Goal: Understand process/instructions

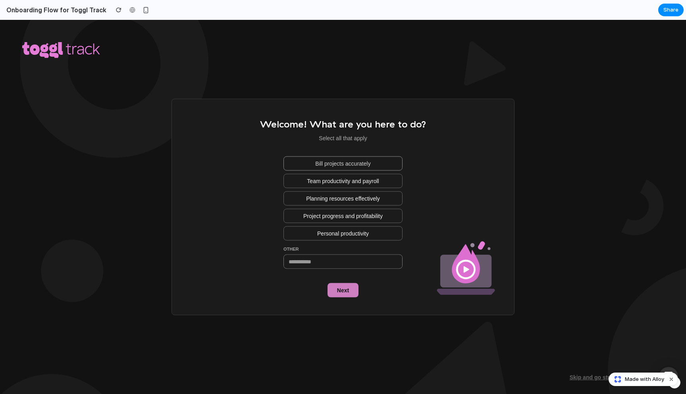
click at [327, 161] on span "Bill projects accurately" at bounding box center [342, 163] width 55 height 8
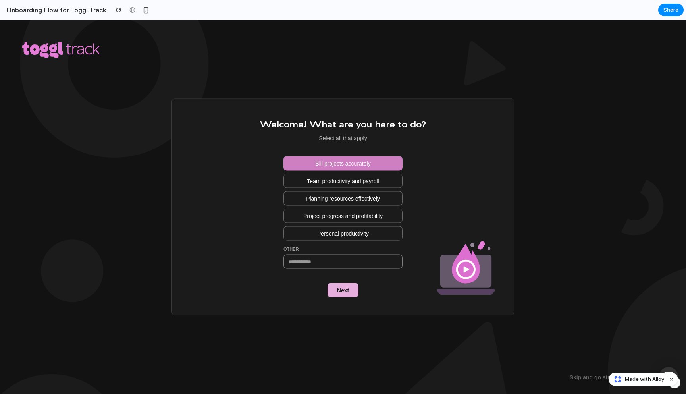
click at [355, 293] on button "Next" at bounding box center [343, 290] width 31 height 14
